Goal: Check status: Check status

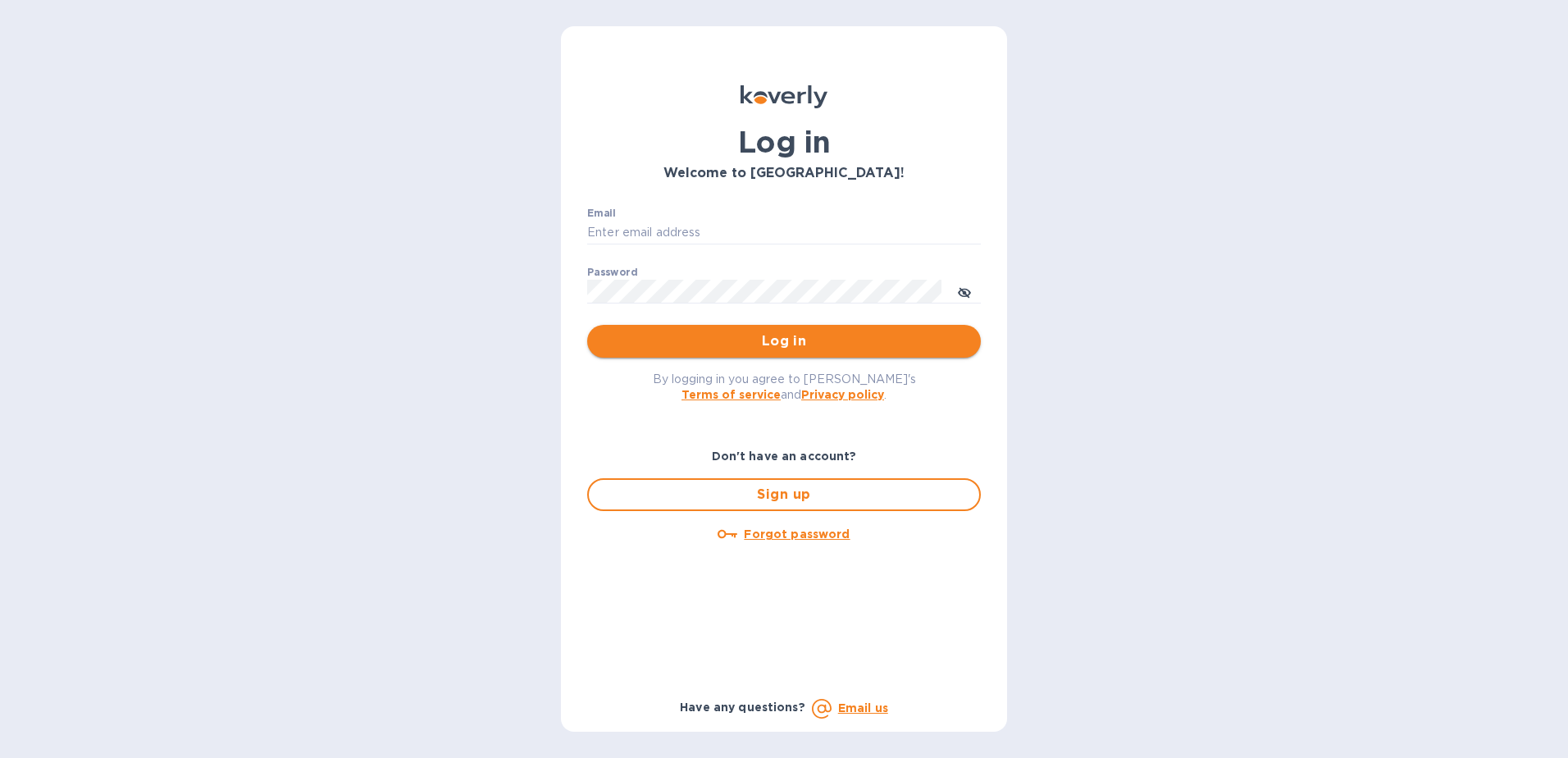
type input "[EMAIL_ADDRESS][DOMAIN_NAME]"
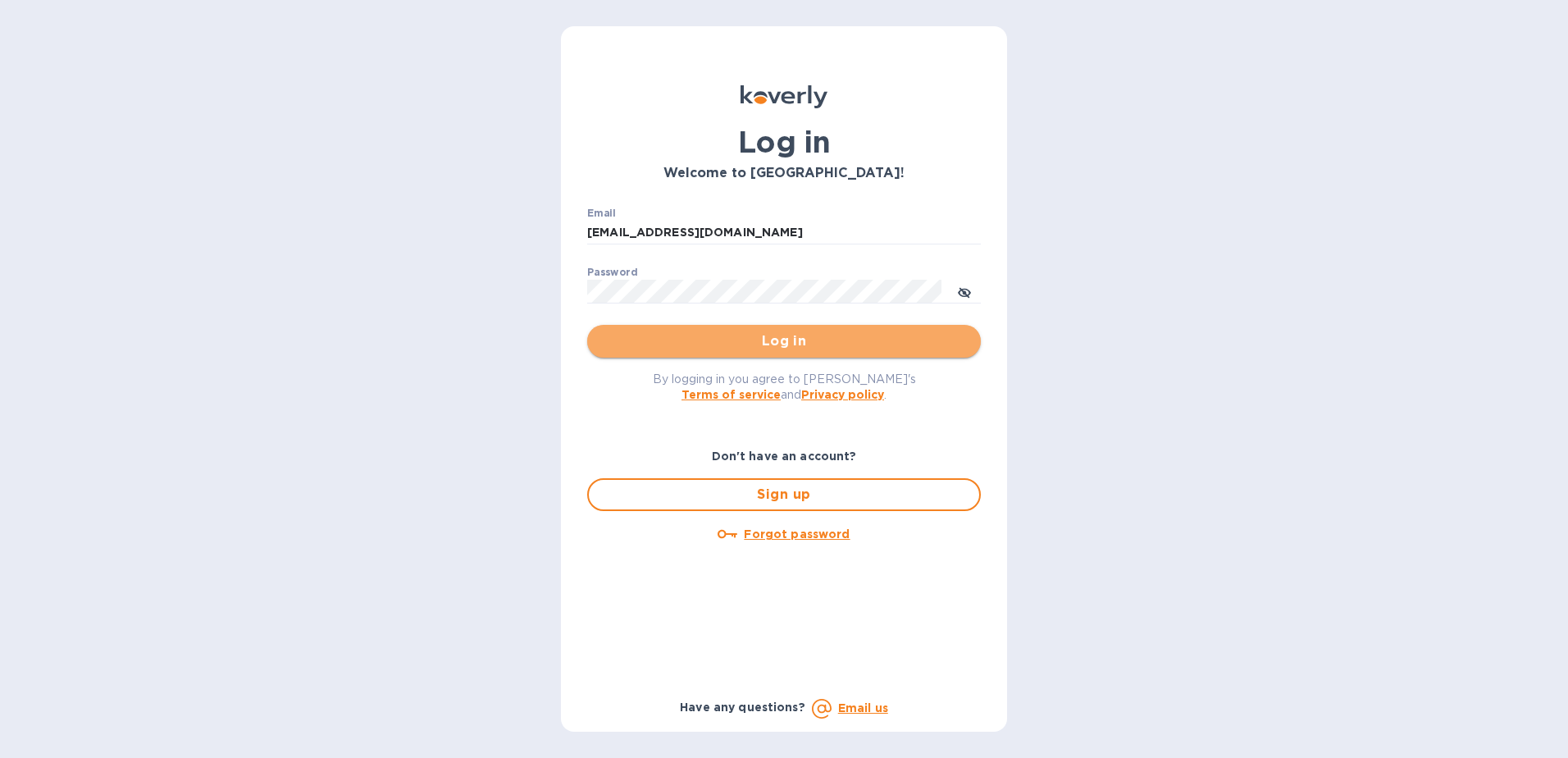
click at [722, 347] on span "Log in" at bounding box center [783, 341] width 367 height 20
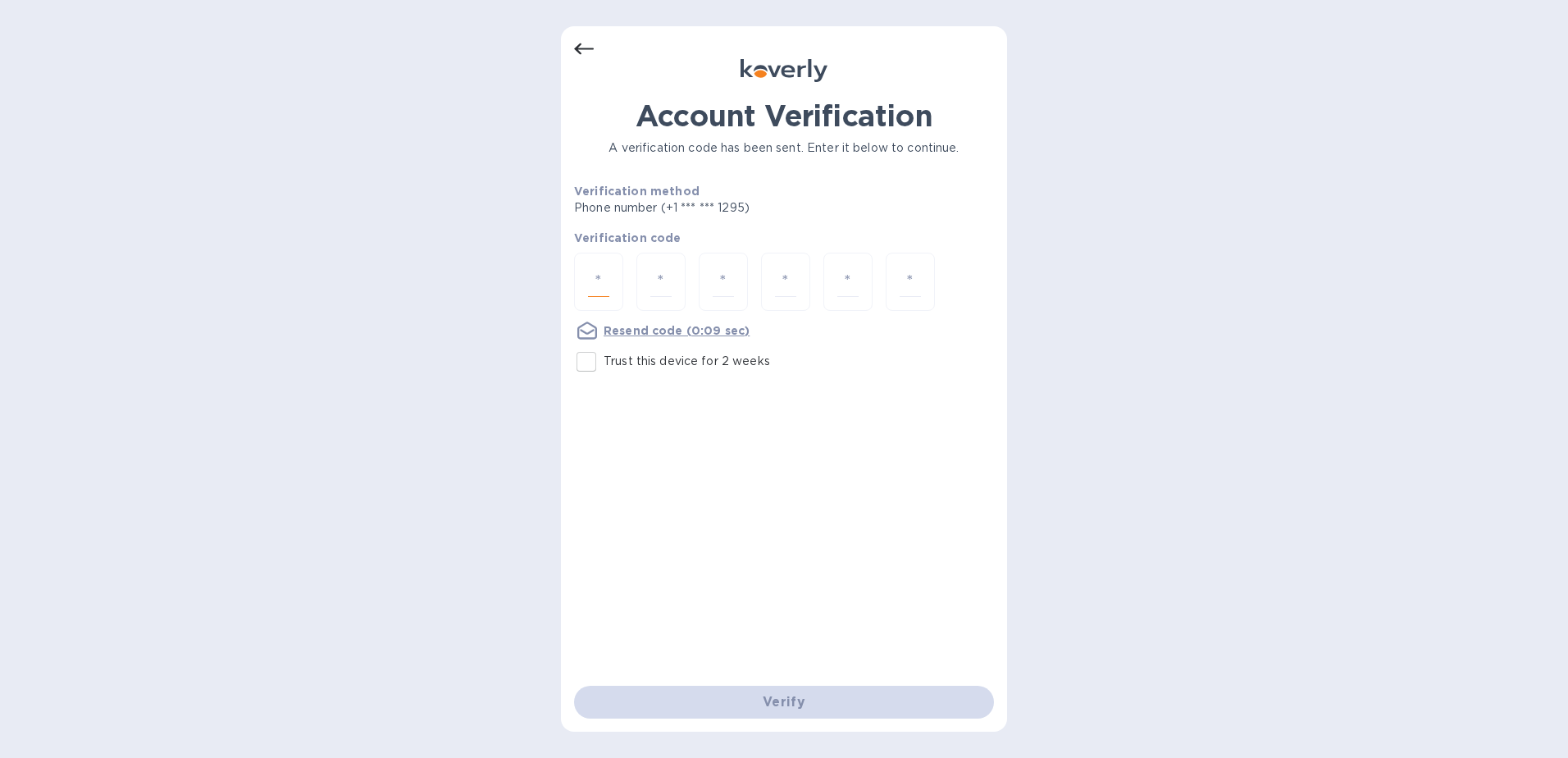
click at [602, 284] on input "number" at bounding box center [598, 282] width 22 height 30
type input "1"
type input "6"
type input "5"
type input "7"
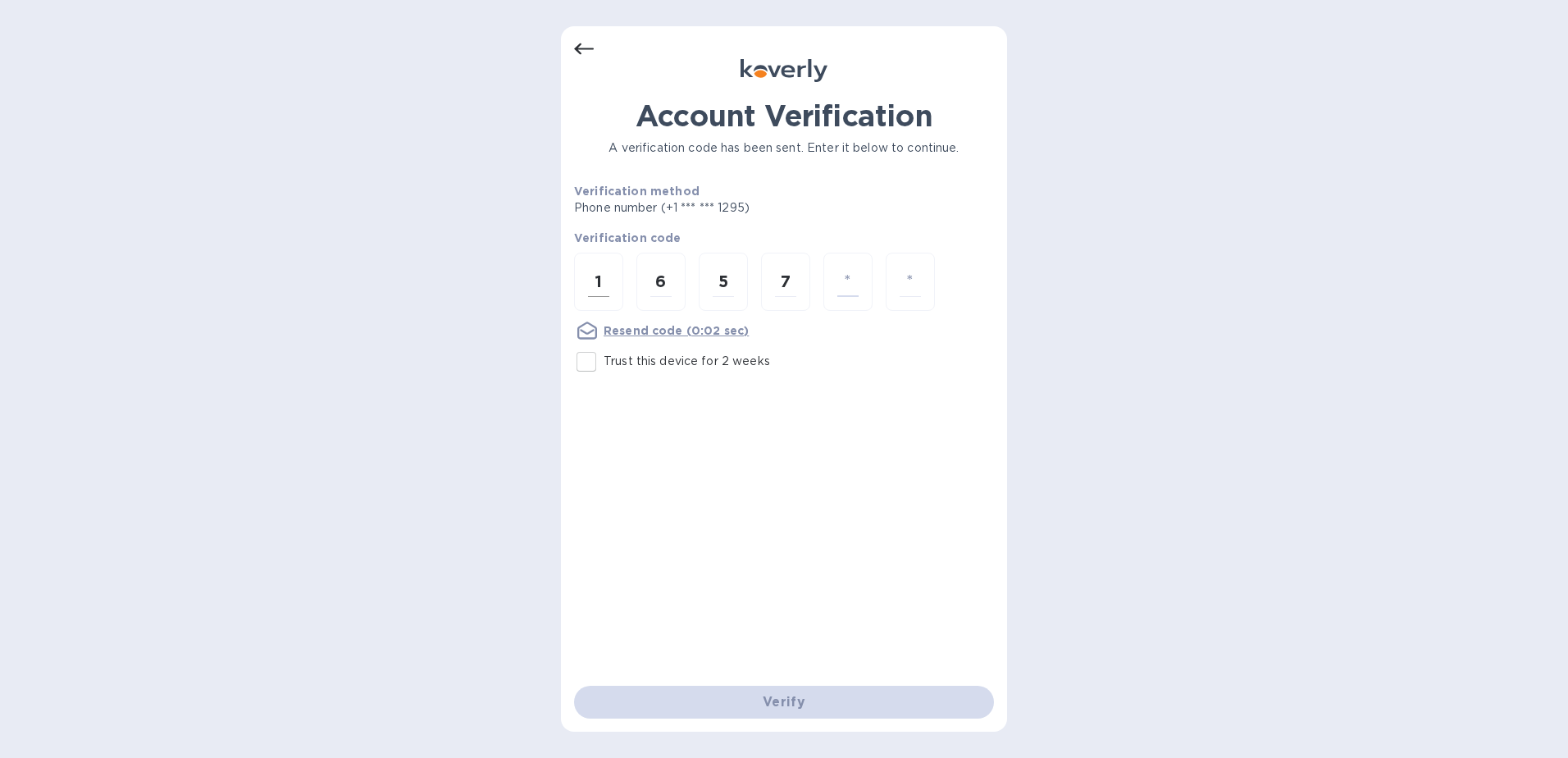
type input "1"
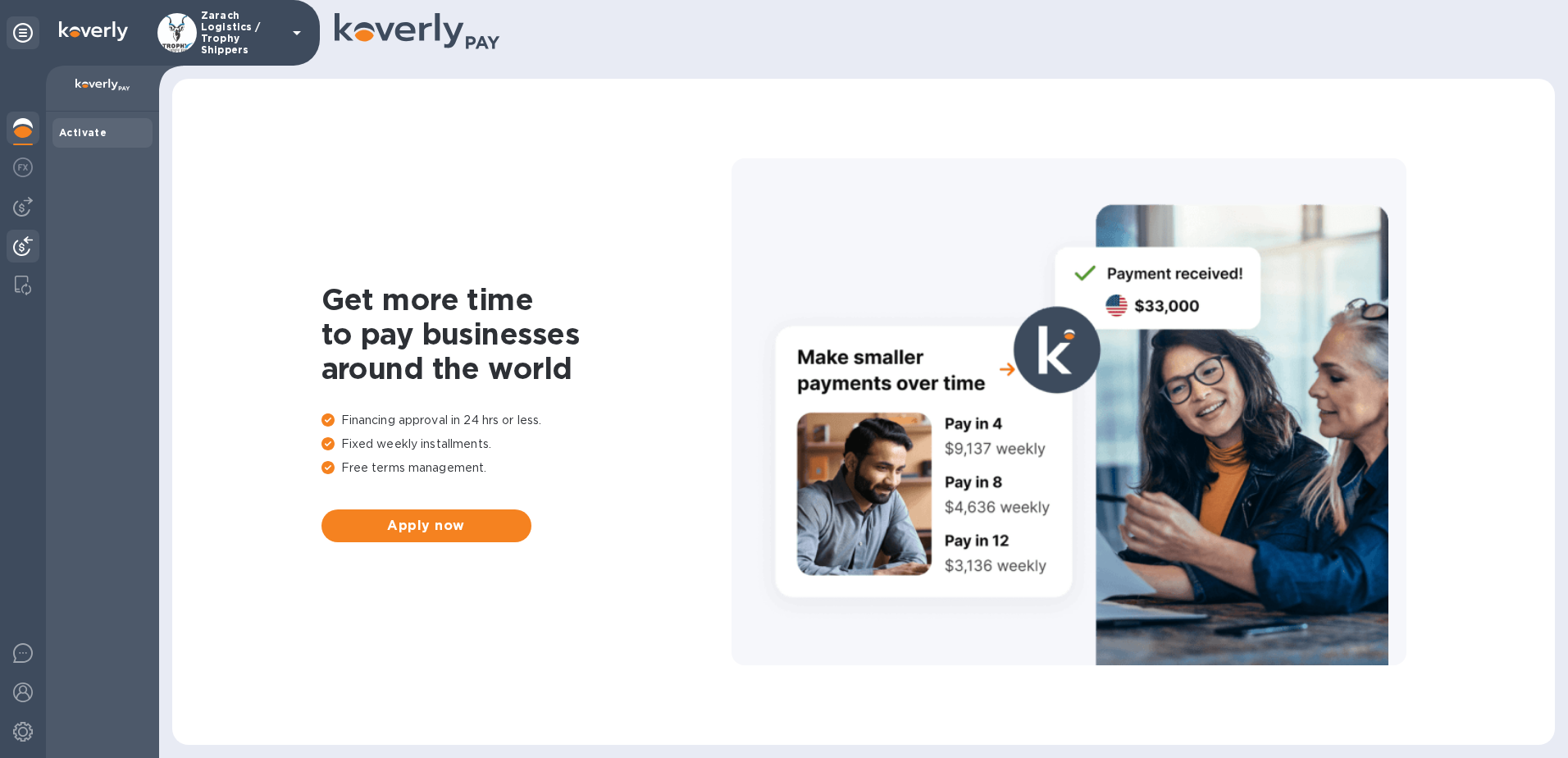
click at [24, 241] on img at bounding box center [23, 246] width 20 height 20
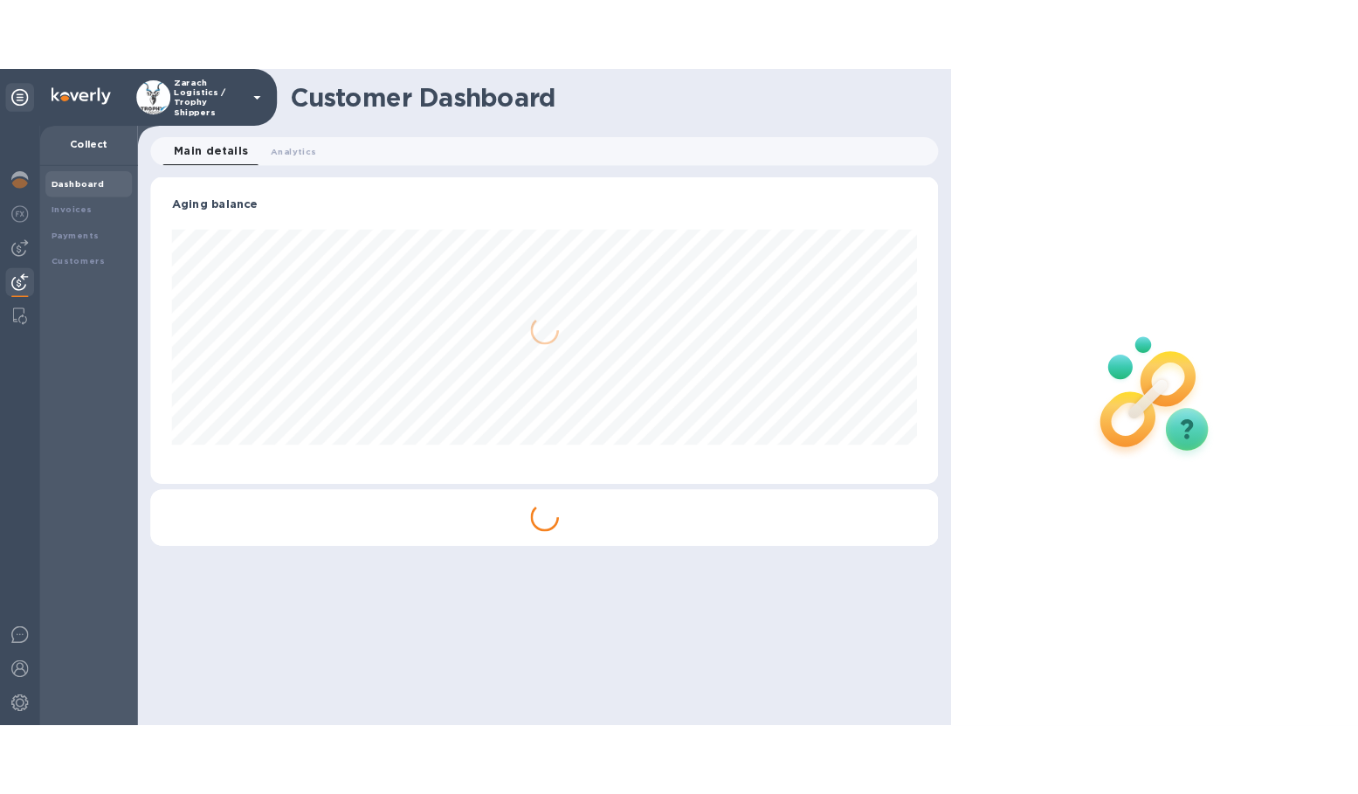
scroll to position [377, 970]
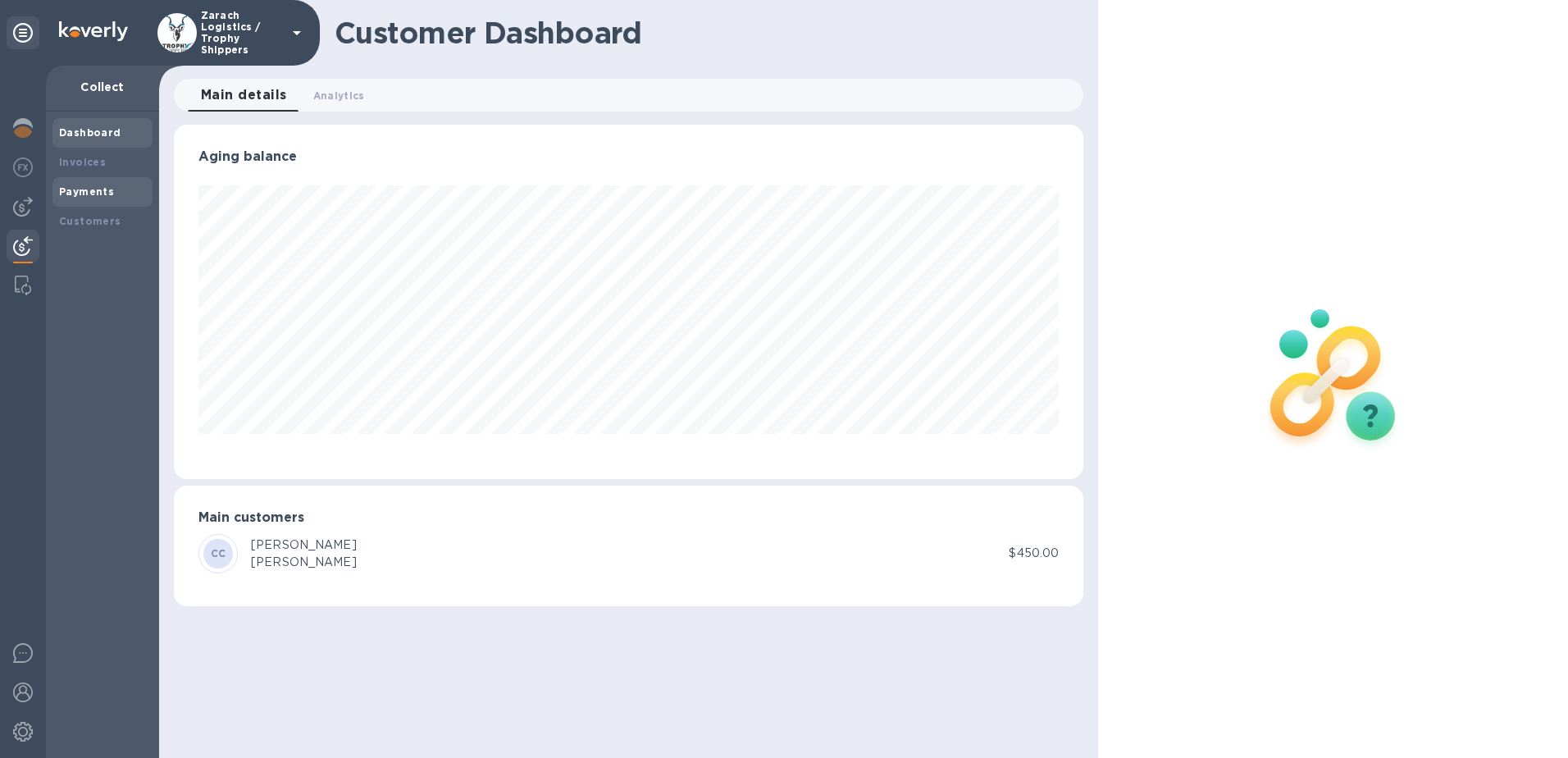
click at [105, 196] on b "Payments" at bounding box center [86, 191] width 55 height 12
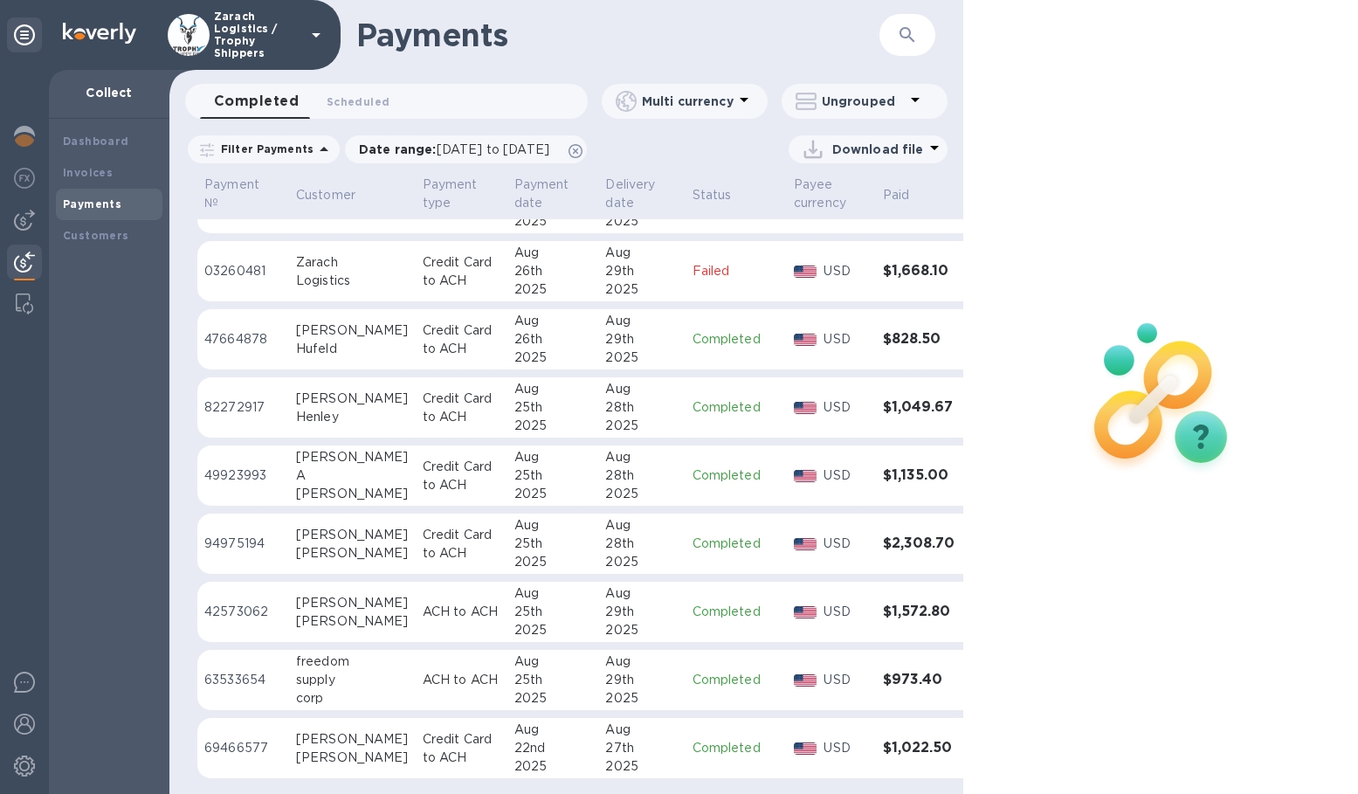
scroll to position [1583, 0]
